Goal: Transaction & Acquisition: Subscribe to service/newsletter

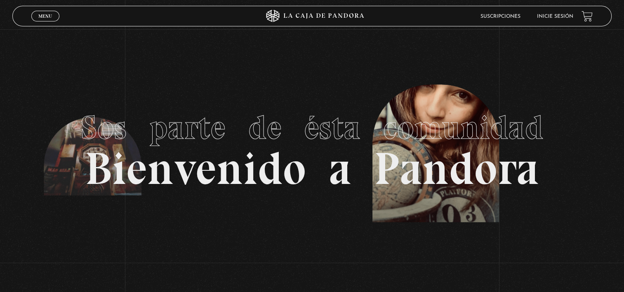
click at [557, 18] on link "Inicie sesión" at bounding box center [555, 16] width 36 height 5
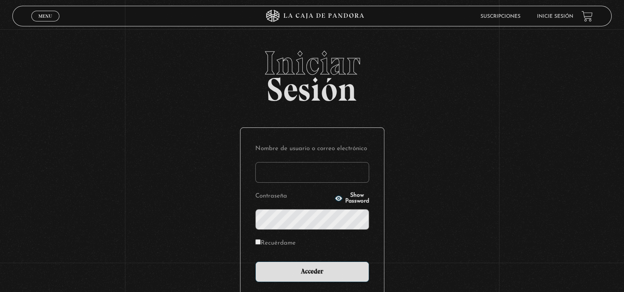
type input "[EMAIL_ADDRESS][DOMAIN_NAME]"
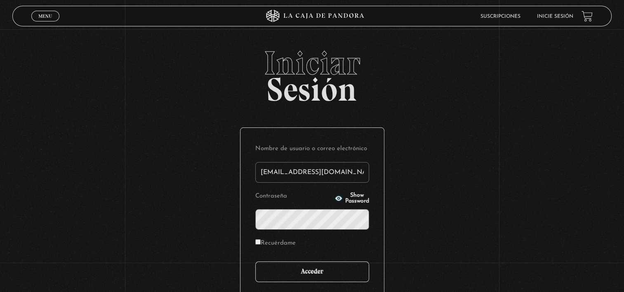
click at [329, 273] on input "Acceder" at bounding box center [312, 271] width 114 height 21
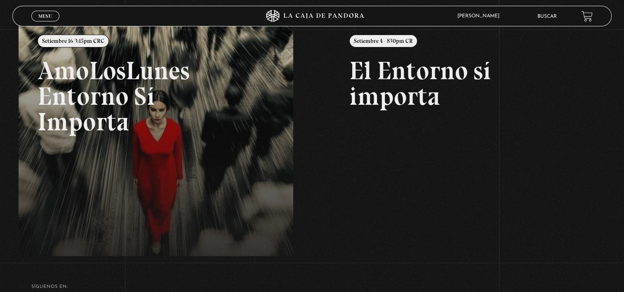
scroll to position [109, 0]
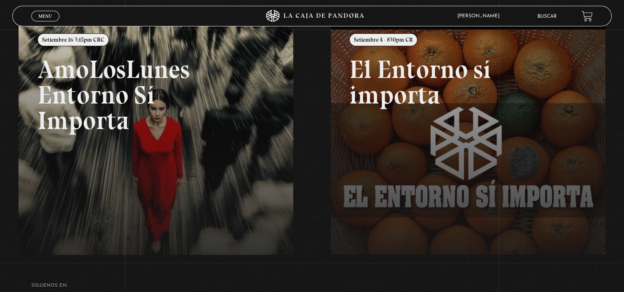
click at [134, 101] on link at bounding box center [331, 167] width 624 height 292
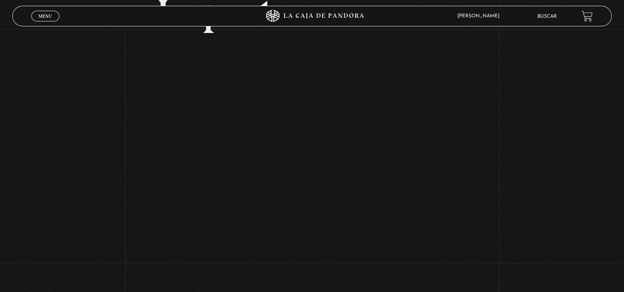
scroll to position [159, 0]
